Goal: Navigation & Orientation: Find specific page/section

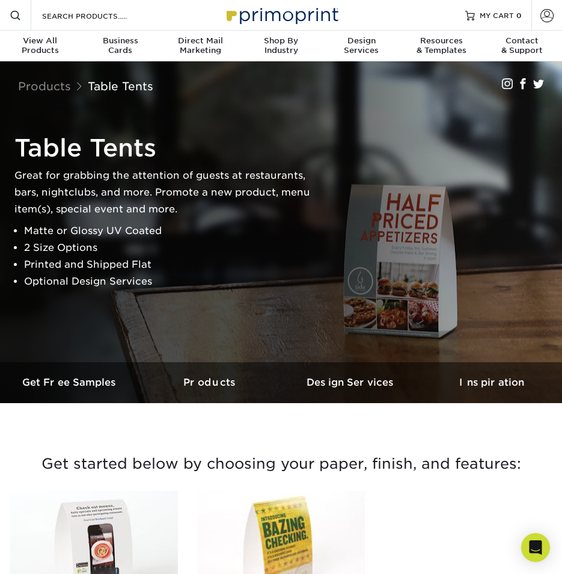
click at [287, 20] on img at bounding box center [281, 15] width 120 height 26
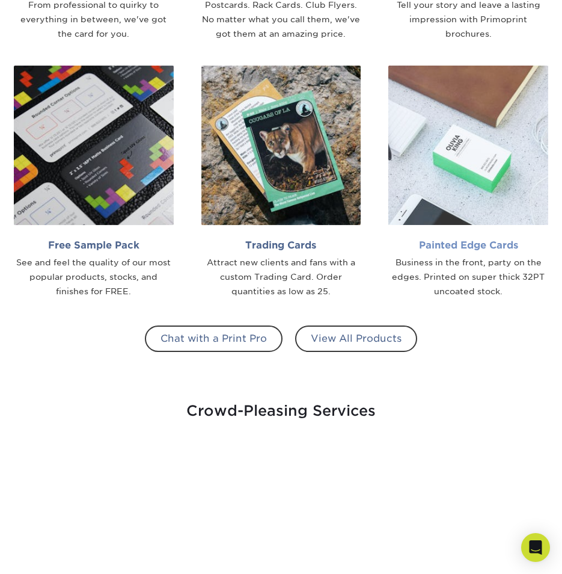
scroll to position [842, 0]
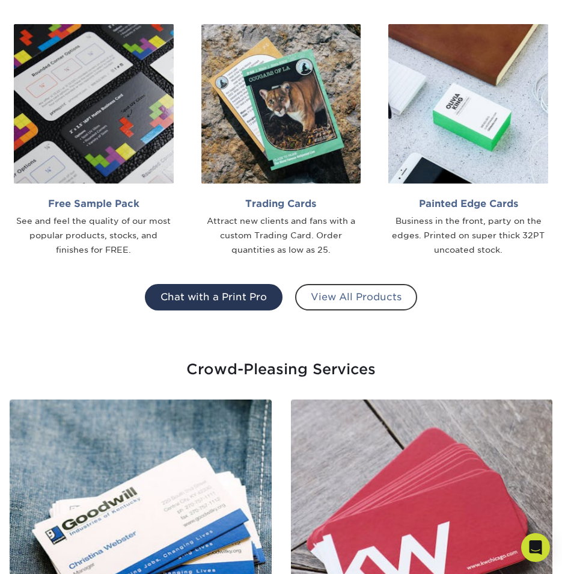
click at [268, 293] on link "Chat with a Print Pro" at bounding box center [214, 297] width 138 height 26
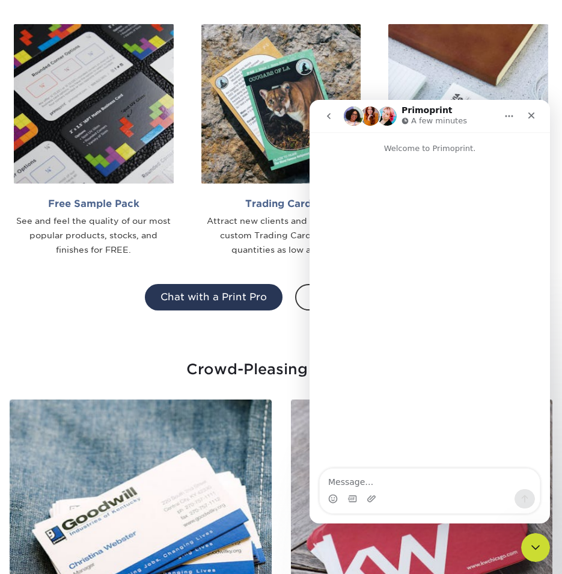
scroll to position [0, 0]
click at [268, 293] on link "Chat with a Print Pro" at bounding box center [214, 297] width 138 height 26
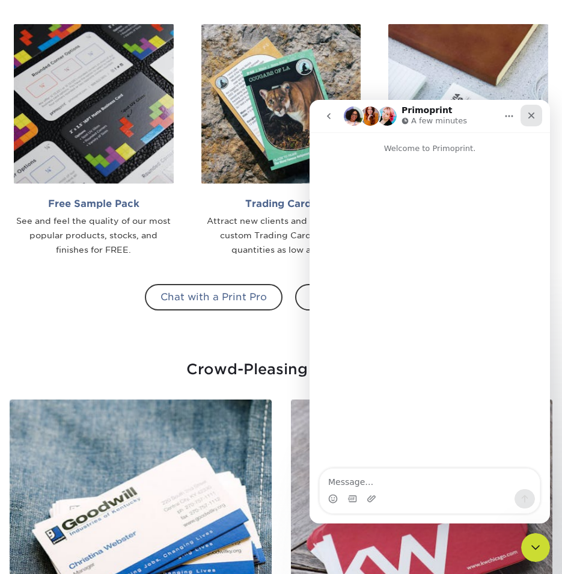
click at [529, 117] on icon "Close" at bounding box center [532, 116] width 10 height 10
